Goal: Navigation & Orientation: Find specific page/section

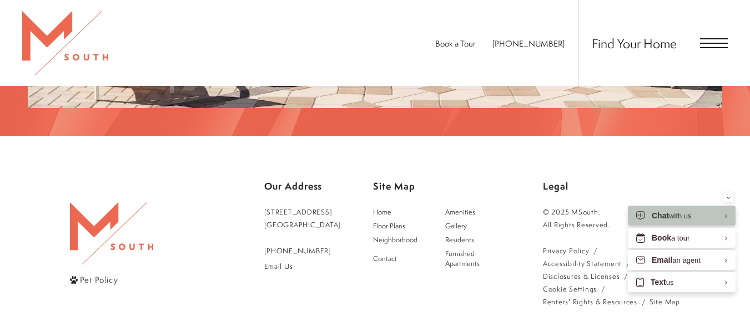
scroll to position [1863, 0]
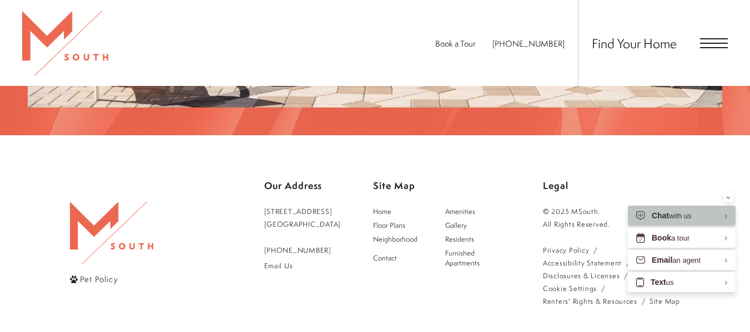
click at [713, 36] on div "Find Your Home" at bounding box center [653, 43] width 150 height 86
click at [713, 38] on span "Open Menu" at bounding box center [714, 38] width 28 height 1
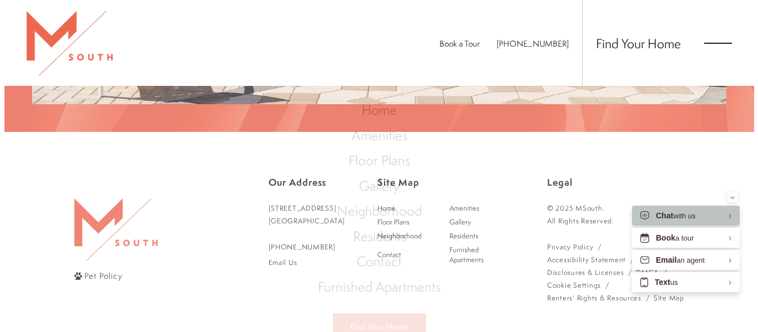
scroll to position [0, 0]
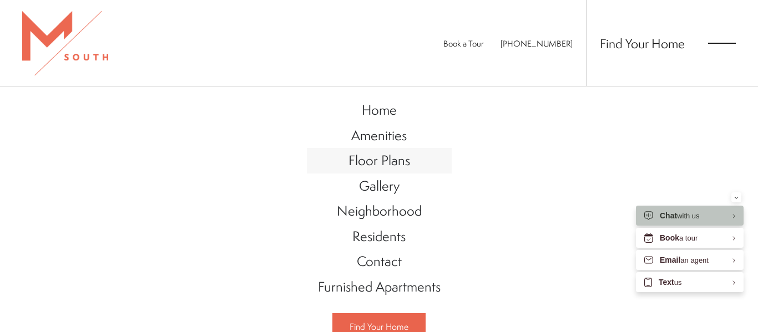
click at [389, 163] on span "Floor Plans" at bounding box center [379, 160] width 62 height 19
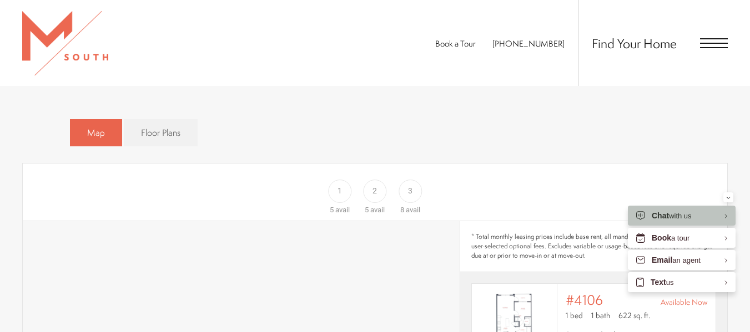
scroll to position [561, 0]
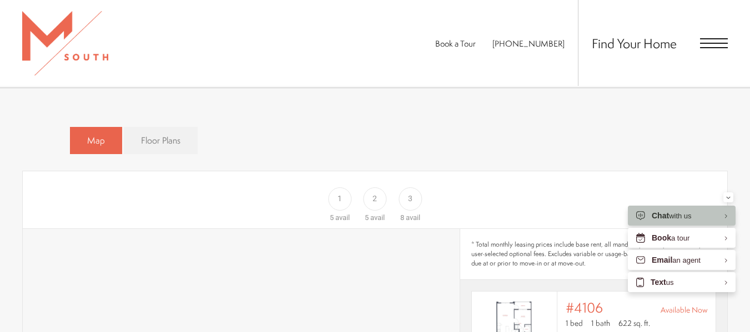
click at [157, 134] on span "Floor Plans" at bounding box center [160, 140] width 39 height 13
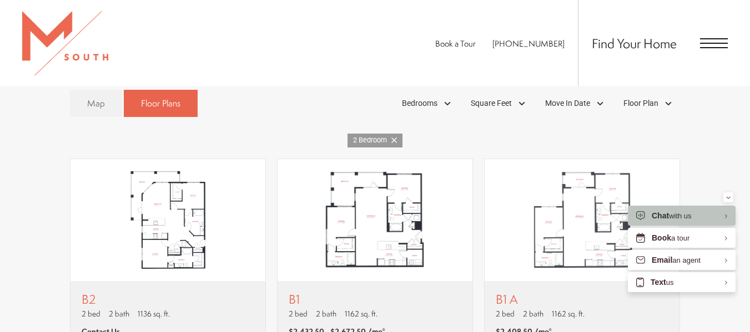
scroll to position [599, 0]
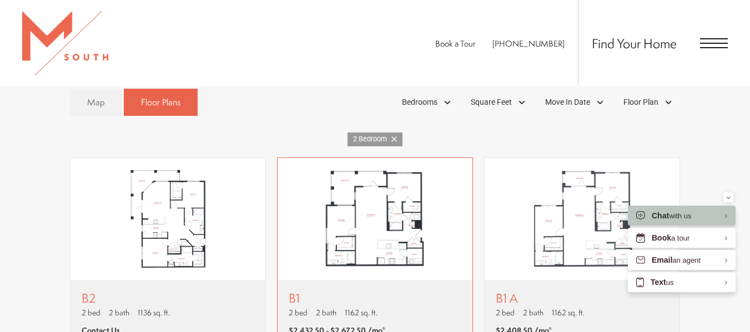
click at [376, 200] on img "View floor plan B1" at bounding box center [374, 219] width 195 height 122
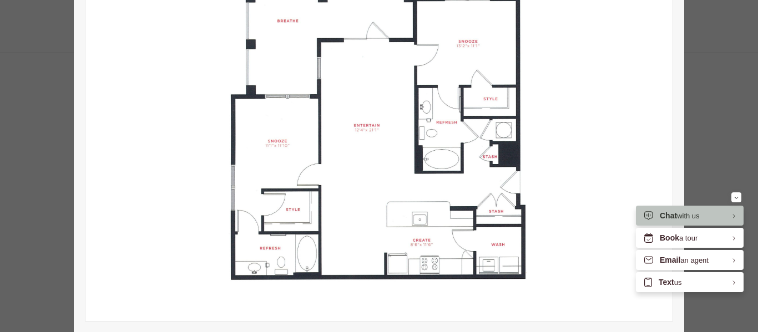
scroll to position [0, 0]
